Goal: Task Accomplishment & Management: Complete application form

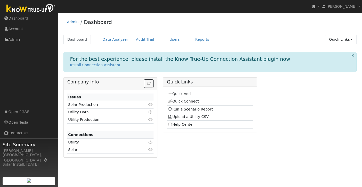
click at [349, 40] on link "Quick Links" at bounding box center [340, 40] width 31 height 10
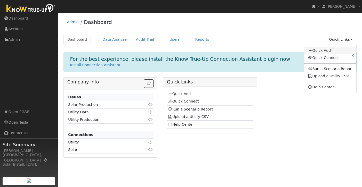
click at [322, 51] on link "Quick Add" at bounding box center [330, 50] width 52 height 7
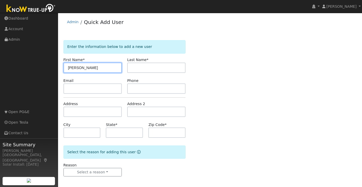
drag, startPoint x: 89, startPoint y: 67, endPoint x: 53, endPoint y: 65, distance: 35.6
click at [56, 67] on div "Bill Gurgol Bill Gurgol Profile My Company Help Center Terms Of Service See Wha…" at bounding box center [181, 101] width 362 height 177
paste input "Y"
type input "Yvonne"
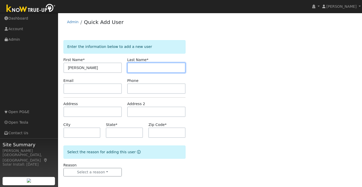
paste input "Bethe"
type input "Bethe"
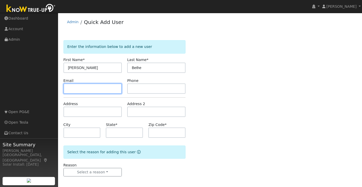
click at [75, 92] on input "text" at bounding box center [92, 89] width 58 height 10
paste input "yvonnebethe@gmail.com"
type input "yvonnebethe@gmail.com"
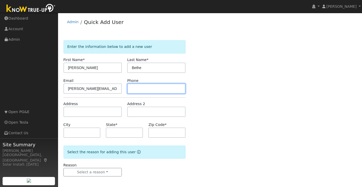
click at [150, 90] on input "text" at bounding box center [156, 89] width 58 height 10
paste input "(925) 548-6103"
type input "(925) 548-6103"
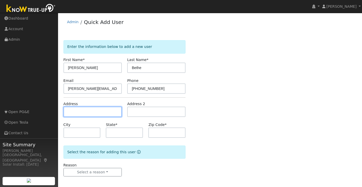
click at [76, 110] on input "text" at bounding box center [92, 112] width 58 height 10
paste input "73 Leeds Ct E. Danville, CA 94526"
type input "73 Leeds Court East"
type input "Danville"
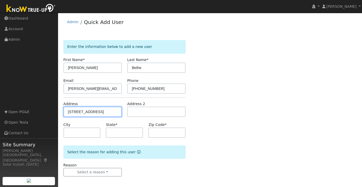
type input "CA"
type input "94526"
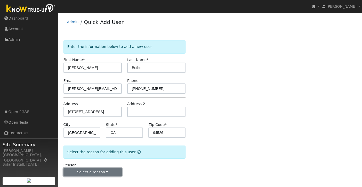
click at [96, 174] on button "Select a reason" at bounding box center [92, 172] width 58 height 9
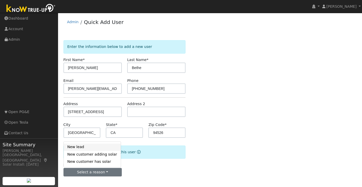
click at [83, 150] on link "New lead" at bounding box center [92, 147] width 57 height 7
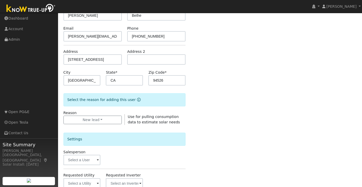
scroll to position [150, 0]
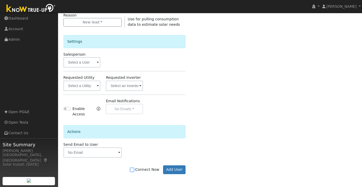
click at [134, 171] on input "Connect Now" at bounding box center [132, 170] width 4 height 4
checkbox input "true"
click at [171, 171] on button "Add User" at bounding box center [174, 170] width 22 height 9
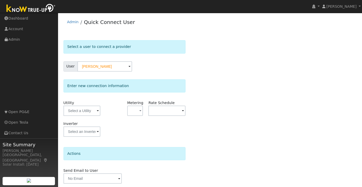
click at [100, 108] on div at bounding box center [81, 111] width 37 height 10
click at [95, 113] on input "text" at bounding box center [81, 111] width 37 height 10
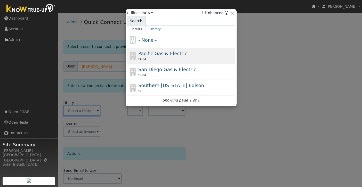
click at [158, 55] on span "Pacific Gas & Electric" at bounding box center [162, 53] width 49 height 5
type input "PG&E"
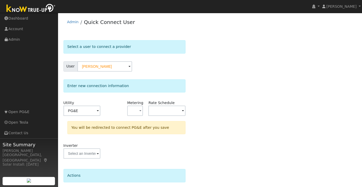
scroll to position [40, 0]
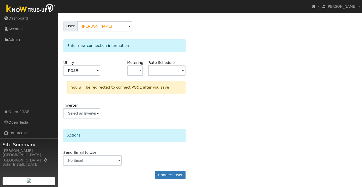
click at [167, 168] on form "Select a user to connect a provider User Yvonne Bethe Account Default Account D…" at bounding box center [124, 92] width 122 height 185
click at [169, 177] on button "Connect User" at bounding box center [170, 175] width 30 height 9
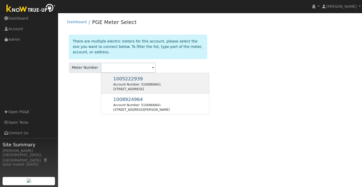
click at [123, 81] on div "1005222939 Account Number: 5100866841 [STREET_ADDRESS]" at bounding box center [136, 83] width 47 height 16
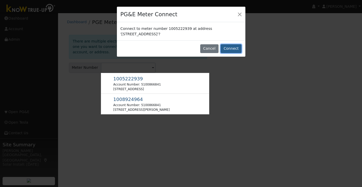
click at [235, 49] on button "Connect" at bounding box center [230, 48] width 21 height 9
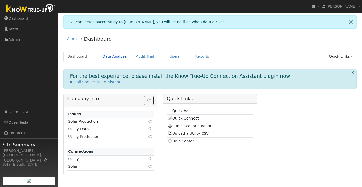
click at [108, 56] on link "Data Analyzer" at bounding box center [115, 57] width 34 height 10
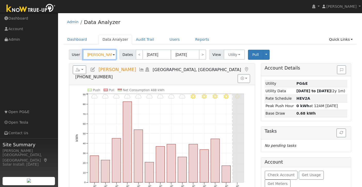
drag, startPoint x: 104, startPoint y: 56, endPoint x: 74, endPoint y: 56, distance: 30.2
click at [75, 56] on div "User Jeffrey Ho" at bounding box center [93, 55] width 49 height 10
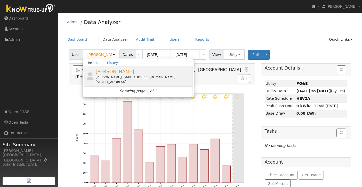
click at [109, 72] on span "[PERSON_NAME]" at bounding box center [114, 71] width 39 height 5
type input "[PERSON_NAME]"
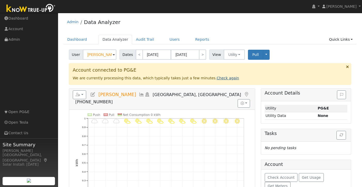
click at [219, 79] on link "Check again" at bounding box center [228, 78] width 22 height 4
click at [222, 78] on link "Check again" at bounding box center [228, 78] width 22 height 4
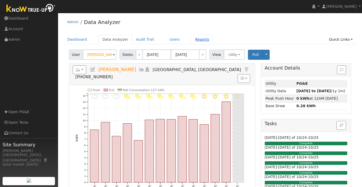
click at [193, 38] on link "Reports" at bounding box center [202, 40] width 22 height 10
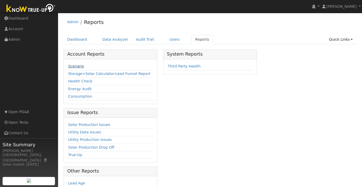
click at [74, 67] on link "Scenario" at bounding box center [76, 66] width 16 height 4
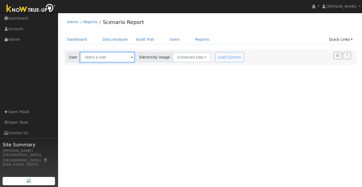
click at [114, 58] on input "text" at bounding box center [107, 57] width 55 height 10
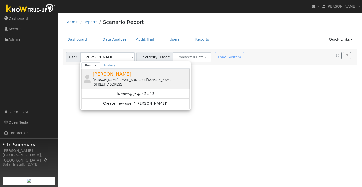
click at [113, 79] on div "[PERSON_NAME][EMAIL_ADDRESS][DOMAIN_NAME]" at bounding box center [141, 80] width 96 height 5
type input "[PERSON_NAME]"
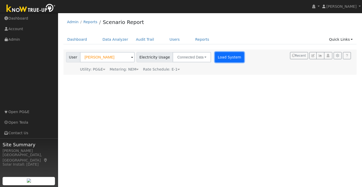
click at [217, 58] on button "Load System" at bounding box center [229, 57] width 29 height 10
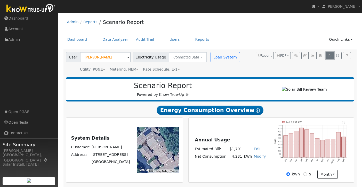
click at [328, 56] on icon "button" at bounding box center [329, 55] width 4 height 3
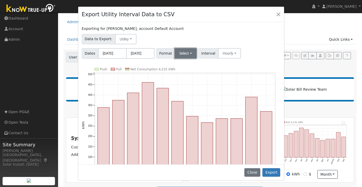
click at [192, 53] on button "Select" at bounding box center [186, 53] width 22 height 10
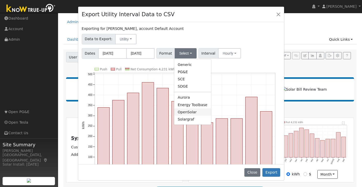
click at [191, 113] on link "OpenSolar" at bounding box center [192, 112] width 37 height 7
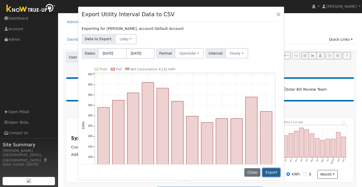
click at [270, 171] on button "Export" at bounding box center [271, 172] width 18 height 9
